Goal: Use online tool/utility: Utilize a website feature to perform a specific function

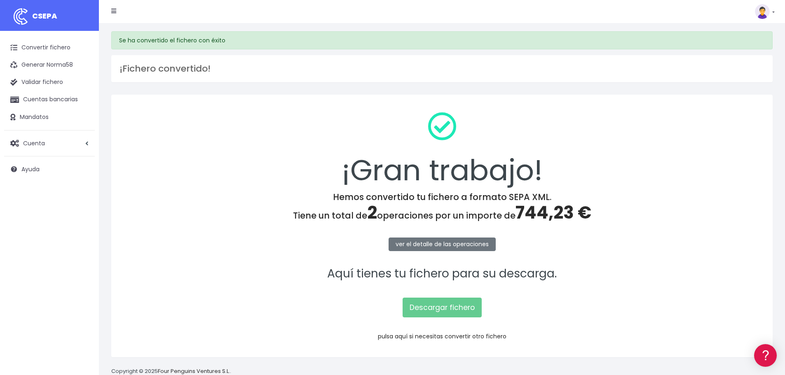
click at [445, 336] on link "pulsa aquí si necesitas convertir otro fichero" at bounding box center [442, 337] width 129 height 8
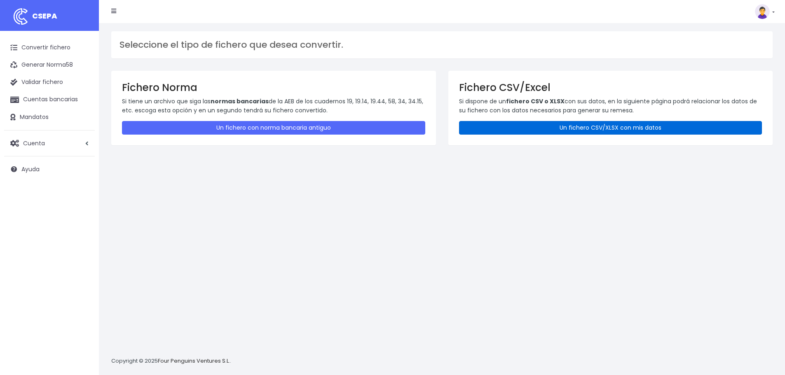
click at [508, 124] on link "Un fichero CSV/XLSX con mis datos" at bounding box center [610, 128] width 303 height 14
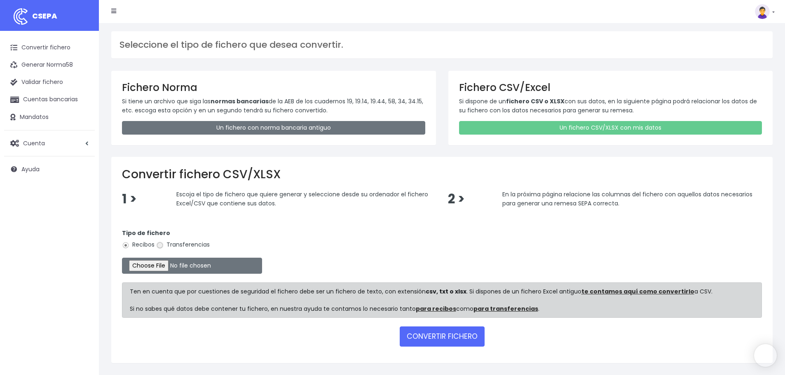
click at [159, 242] on input "Transferencias" at bounding box center [159, 245] width 7 height 7
radio input "true"
click at [165, 265] on input "file" at bounding box center [192, 266] width 140 height 16
type input "C:\fakepath\Remesa Pagos Confort^LM 21082025.xlsx"
click at [438, 333] on button "CONVERTIR FICHERO" at bounding box center [442, 337] width 85 height 20
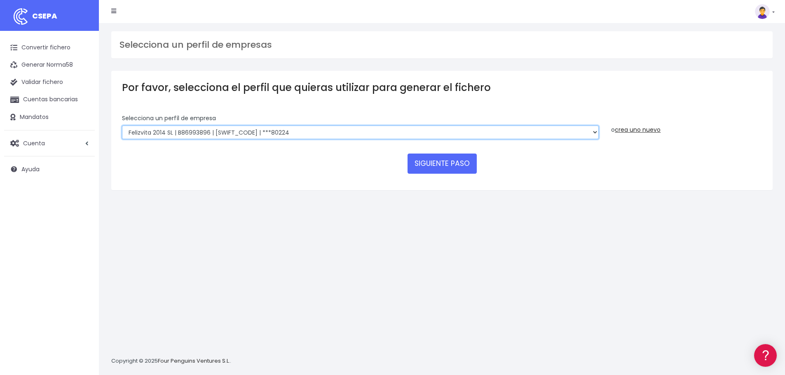
click at [308, 129] on select "Felizvita 2014 SL | B86993896 | [SWIFT_CODE] | ***80224 Assisvita Asistencia S.…" at bounding box center [360, 133] width 477 height 14
select select "1686"
click at [122, 126] on select "Felizvita 2014 SL | B86993896 | [SWIFT_CODE] | ***80224 Assisvita Asistencia S.…" at bounding box center [360, 133] width 477 height 14
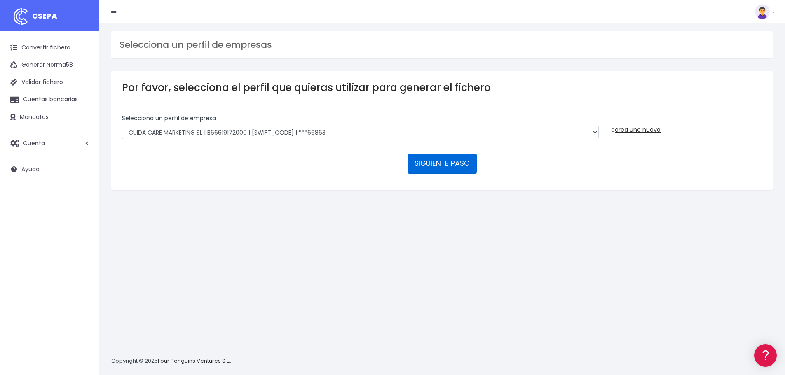
click at [427, 164] on button "SIGUIENTE PASO" at bounding box center [442, 164] width 69 height 20
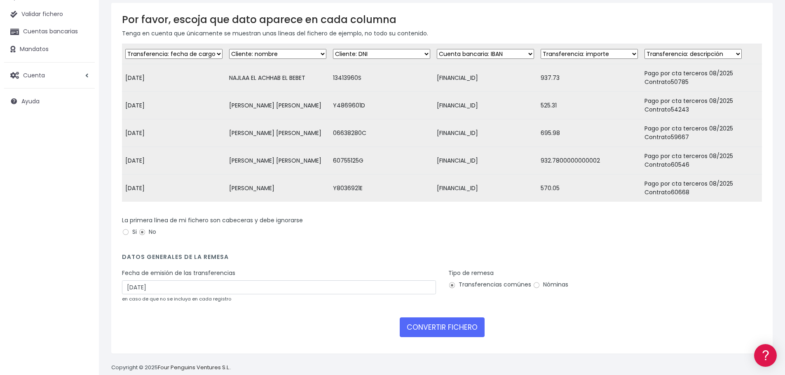
scroll to position [82, 0]
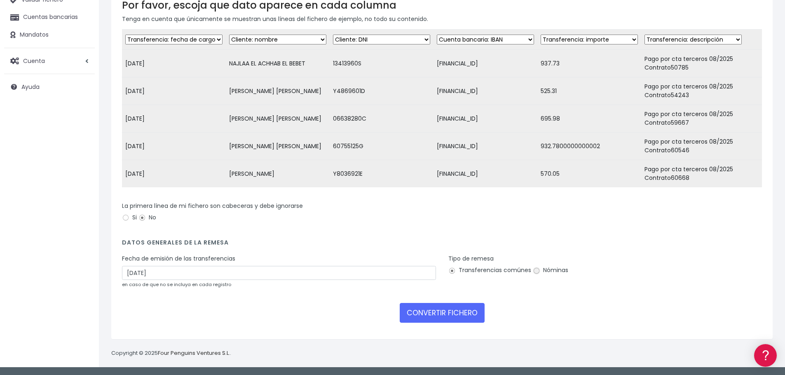
click at [536, 275] on input "Nóminas" at bounding box center [536, 270] width 7 height 7
radio input "true"
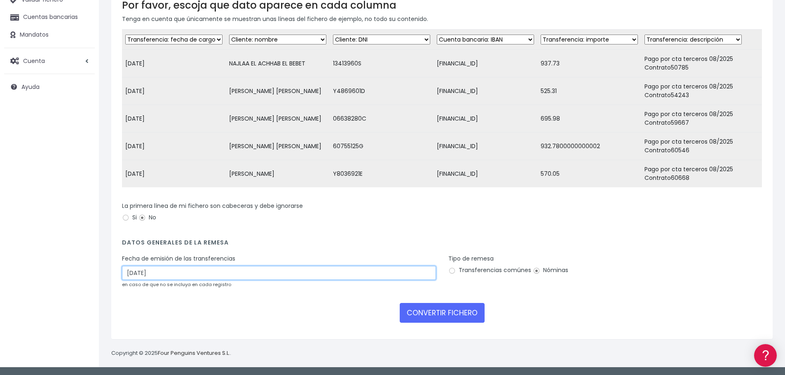
click at [163, 280] on input "23/08/2025" at bounding box center [279, 273] width 314 height 14
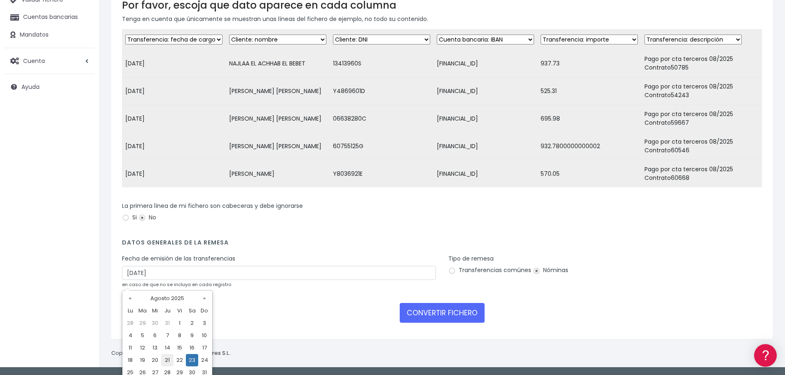
click at [167, 360] on td "21" at bounding box center [167, 360] width 12 height 12
type input "21/08/2025"
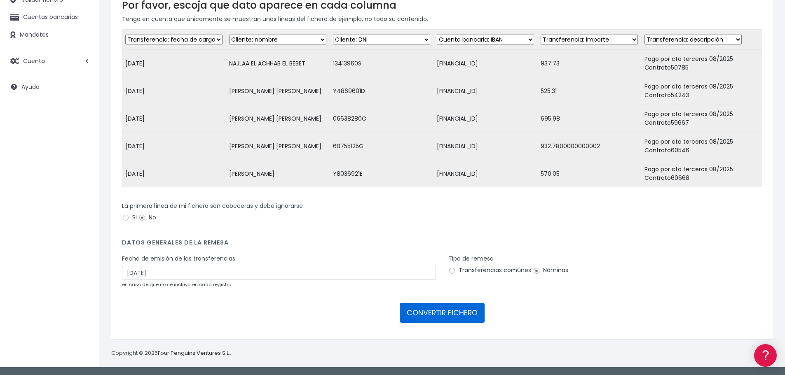
click at [434, 317] on button "CONVERTIR FICHERO" at bounding box center [442, 313] width 85 height 20
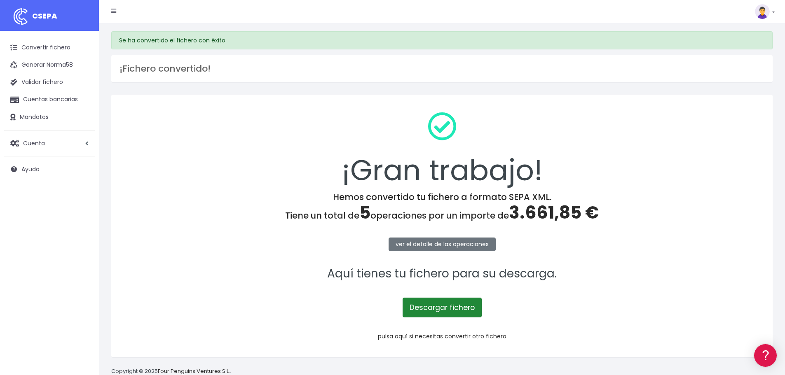
click at [455, 307] on link "Descargar fichero" at bounding box center [442, 308] width 79 height 20
